Goal: Book appointment/travel/reservation

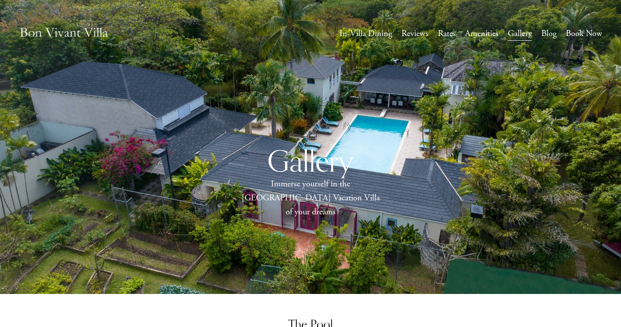
click at [581, 36] on link "Book Now" at bounding box center [584, 34] width 36 height 16
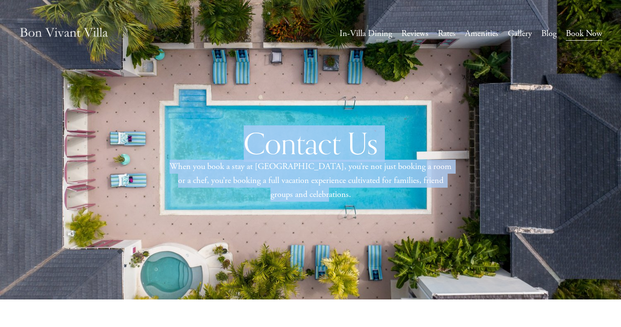
drag, startPoint x: 370, startPoint y: 190, endPoint x: 233, endPoint y: 76, distance: 178.4
click at [233, 76] on div "Contact Us When you book a stay at [GEOGRAPHIC_DATA], you’re not just booking a…" at bounding box center [310, 183] width 621 height 232
click at [247, 115] on div "Contact Us When you book a stay at [GEOGRAPHIC_DATA], you’re not just booking a…" at bounding box center [310, 183] width 621 height 150
drag, startPoint x: 247, startPoint y: 115, endPoint x: 388, endPoint y: 206, distance: 167.6
click at [388, 205] on div "Contact Us When you book a stay at [GEOGRAPHIC_DATA], you’re not just booking a…" at bounding box center [310, 183] width 621 height 150
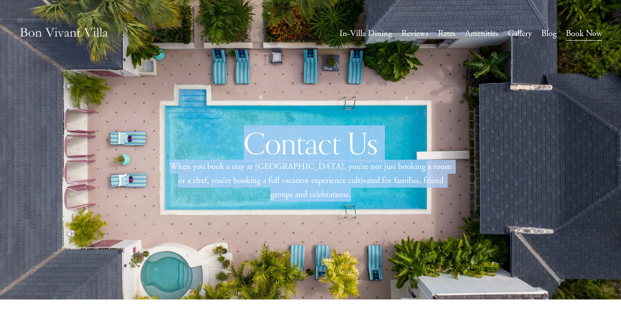
click at [388, 206] on div "When you book a stay at [GEOGRAPHIC_DATA], you’re not just booking a room or a …" at bounding box center [310, 183] width 289 height 47
drag, startPoint x: 370, startPoint y: 204, endPoint x: 181, endPoint y: 93, distance: 219.5
click at [181, 93] on div "Contact Us When you book a stay at [GEOGRAPHIC_DATA], you’re not just booking a…" at bounding box center [310, 183] width 621 height 232
